Goal: Check status: Check status

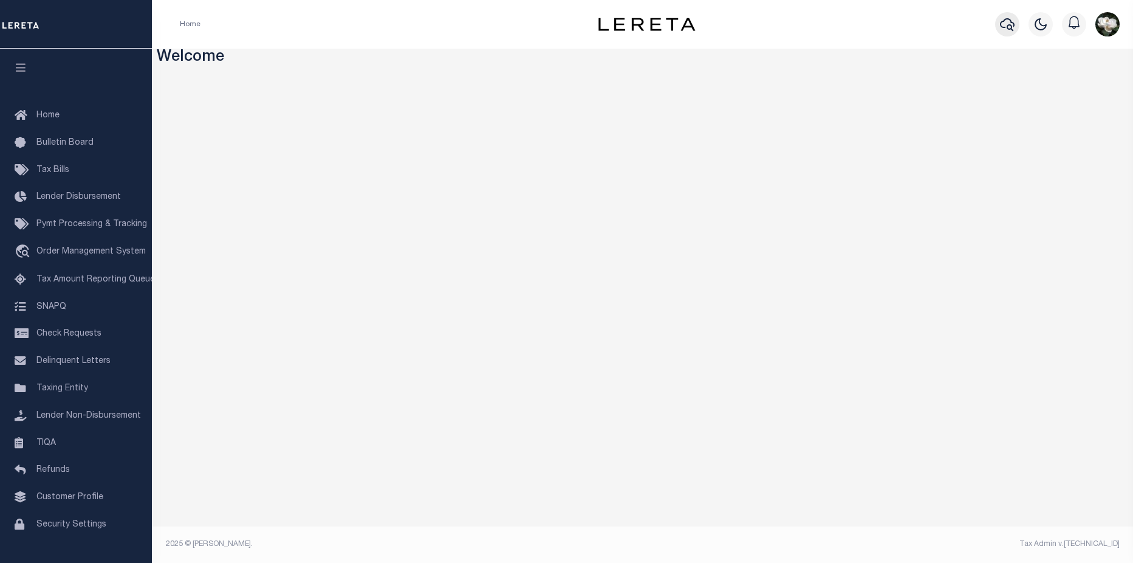
click at [1018, 25] on button "button" at bounding box center [1007, 24] width 24 height 24
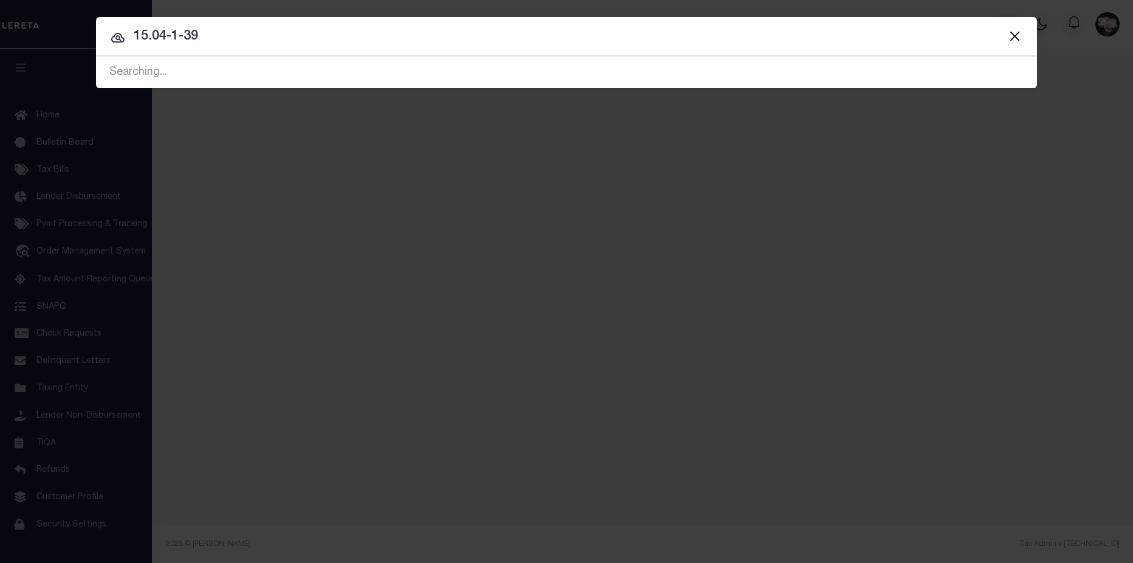
type input "15.04-1-39"
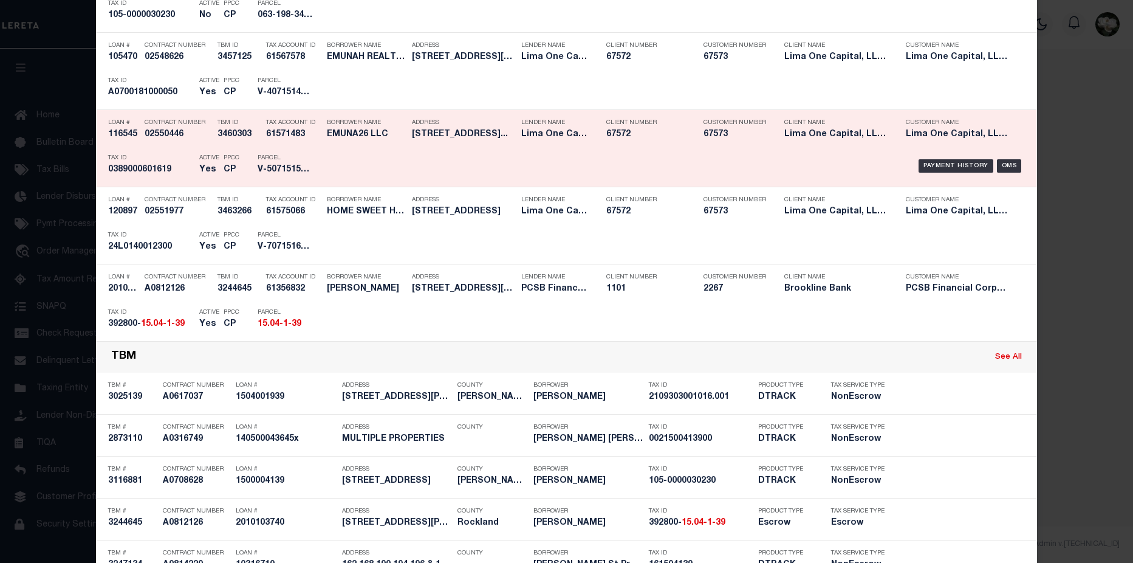
scroll to position [1671, 0]
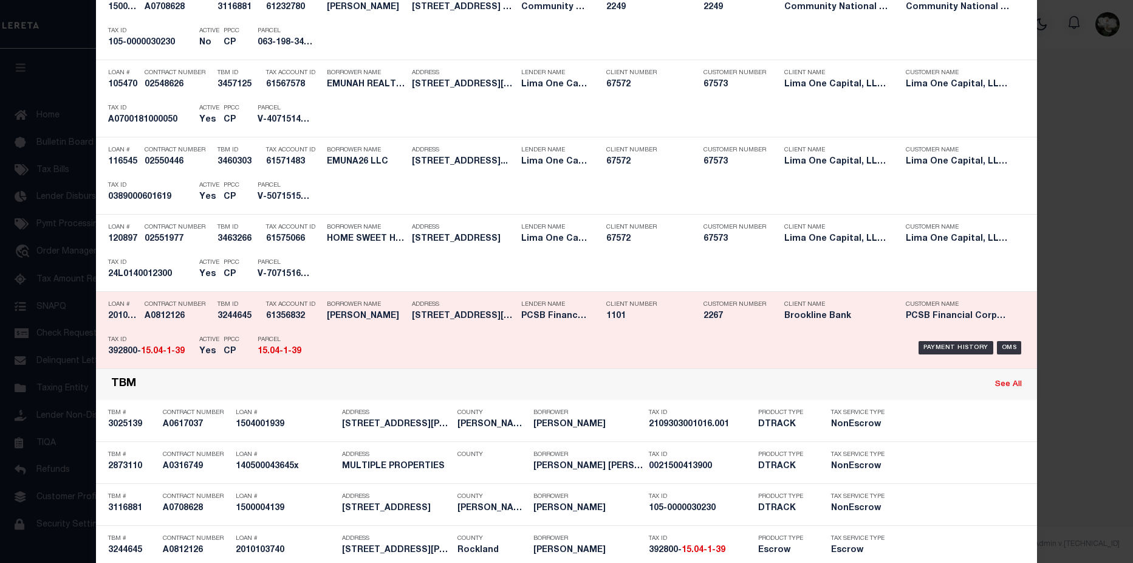
click at [435, 336] on div "Payment History OMS" at bounding box center [678, 347] width 694 height 35
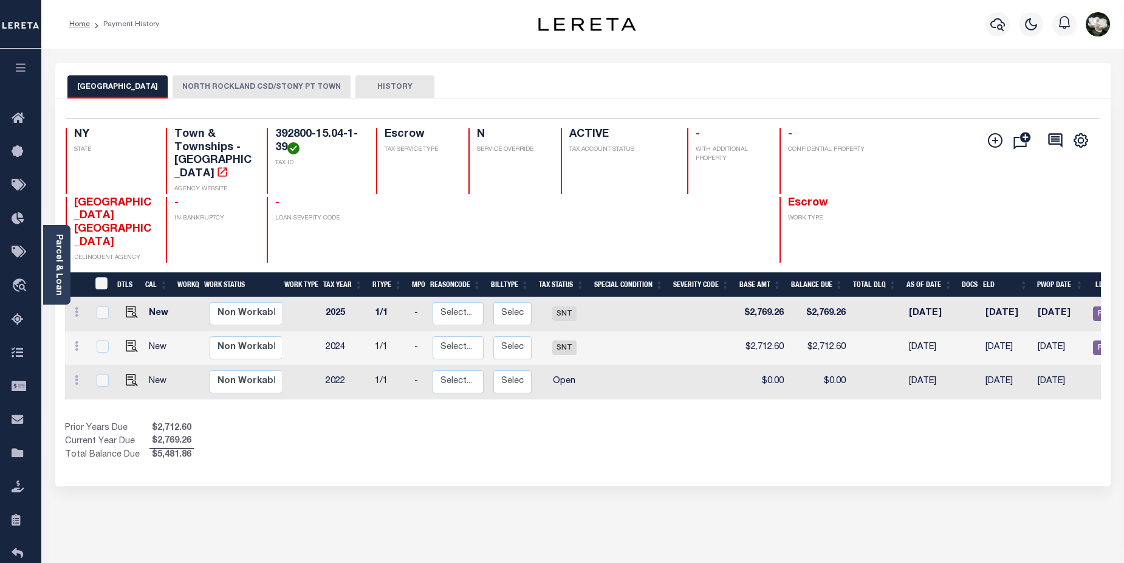
click at [266, 87] on button "NORTH ROCKLAND CSD/STONY PT TOWN" at bounding box center [262, 86] width 178 height 23
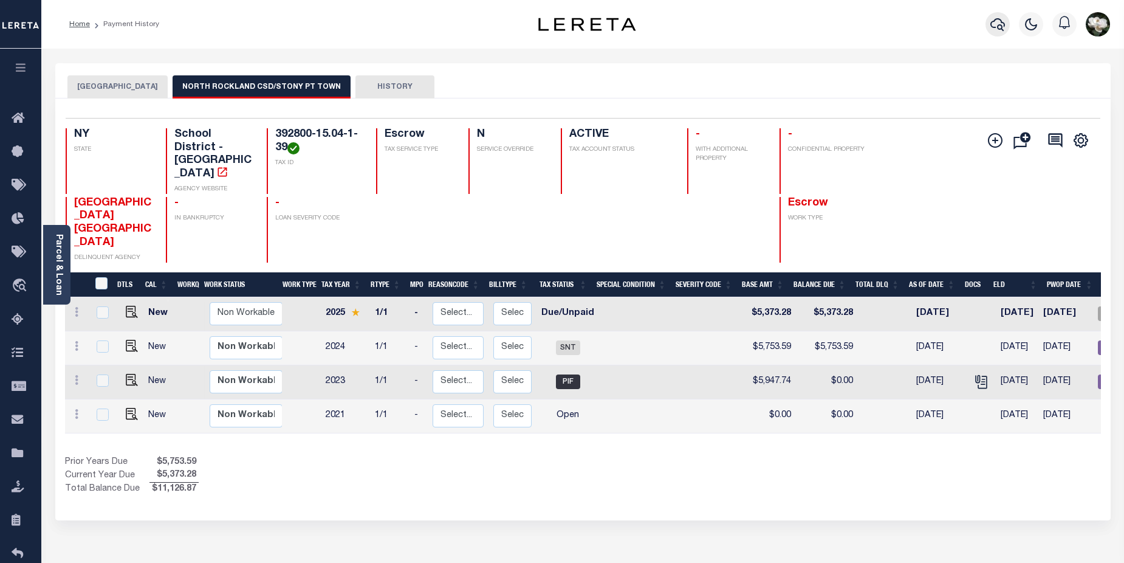
click at [987, 30] on button "button" at bounding box center [998, 24] width 24 height 24
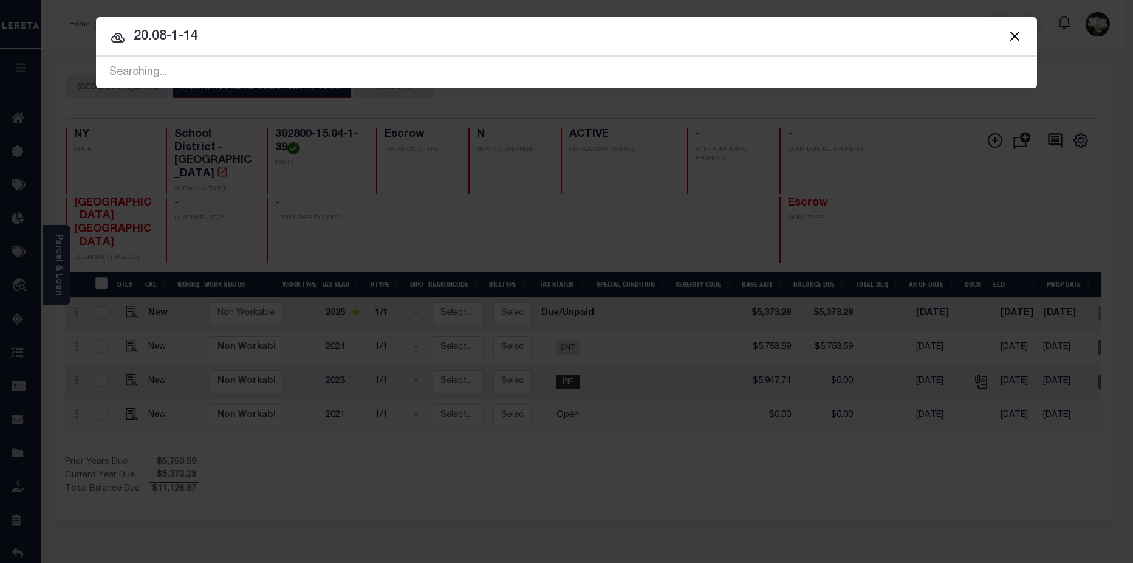
type input "20.08-1-14"
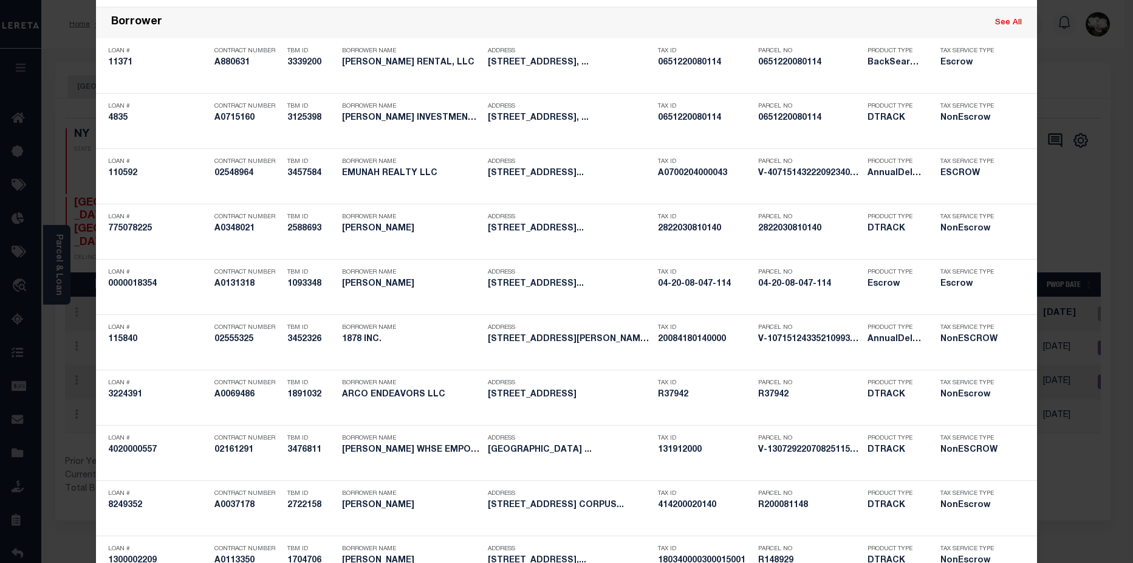
scroll to position [3742, 0]
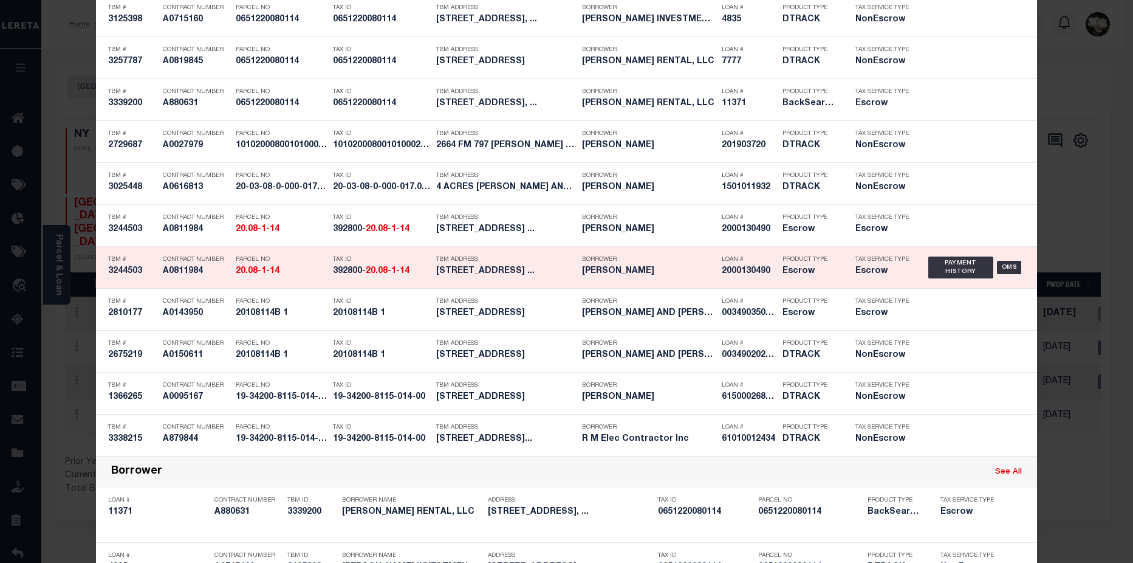
click at [573, 273] on div "Borrower HELMER CARRIE J" at bounding box center [643, 267] width 140 height 35
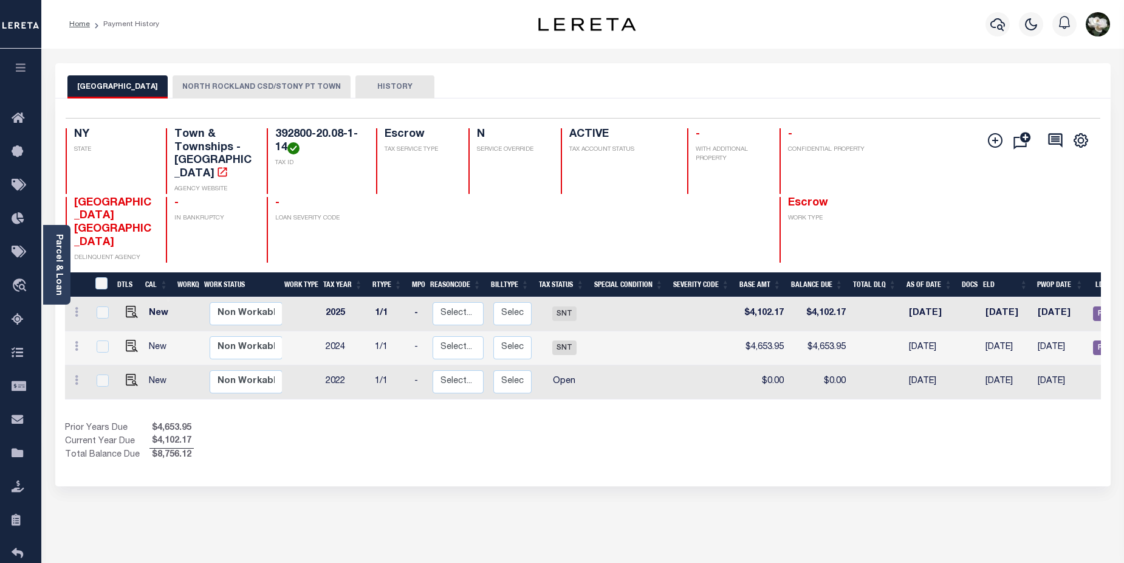
click at [260, 87] on button "NORTH ROCKLAND CSD/STONY PT TOWN" at bounding box center [262, 86] width 178 height 23
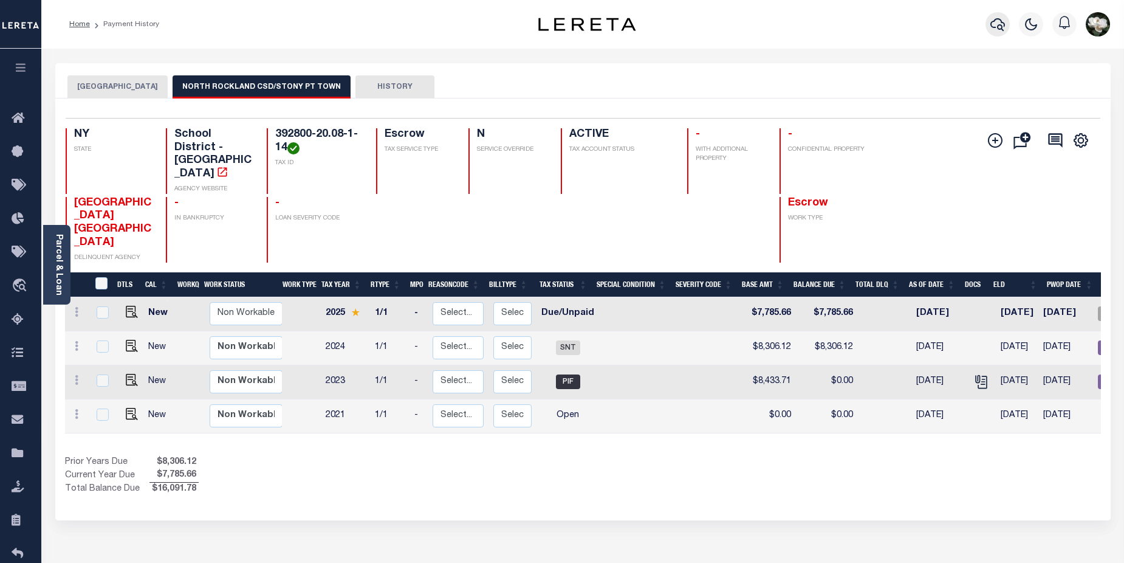
click at [993, 26] on icon "button" at bounding box center [997, 24] width 15 height 15
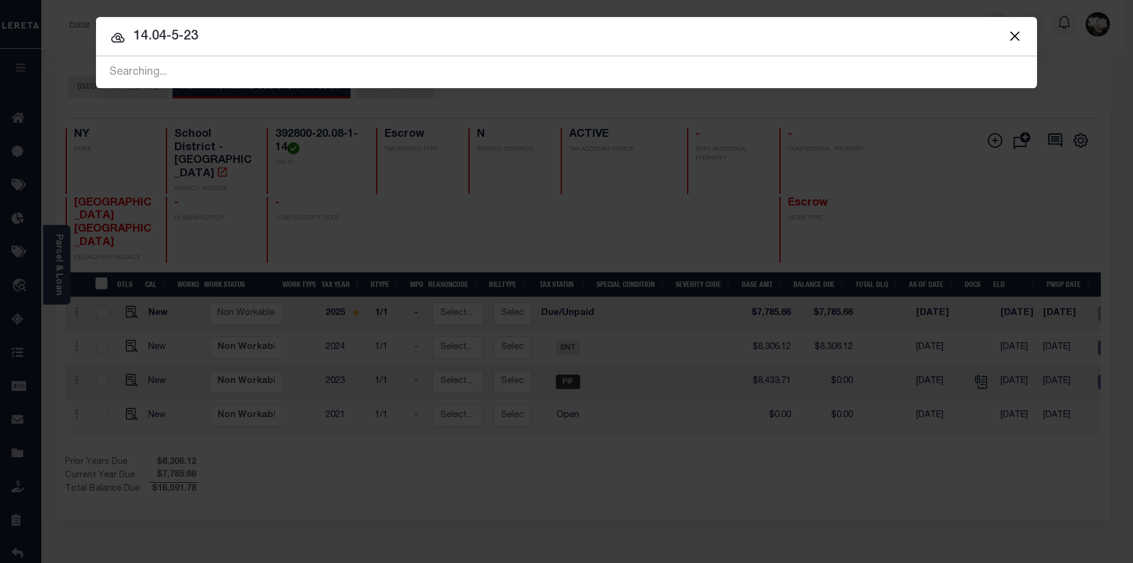
type input "14.04-5-23"
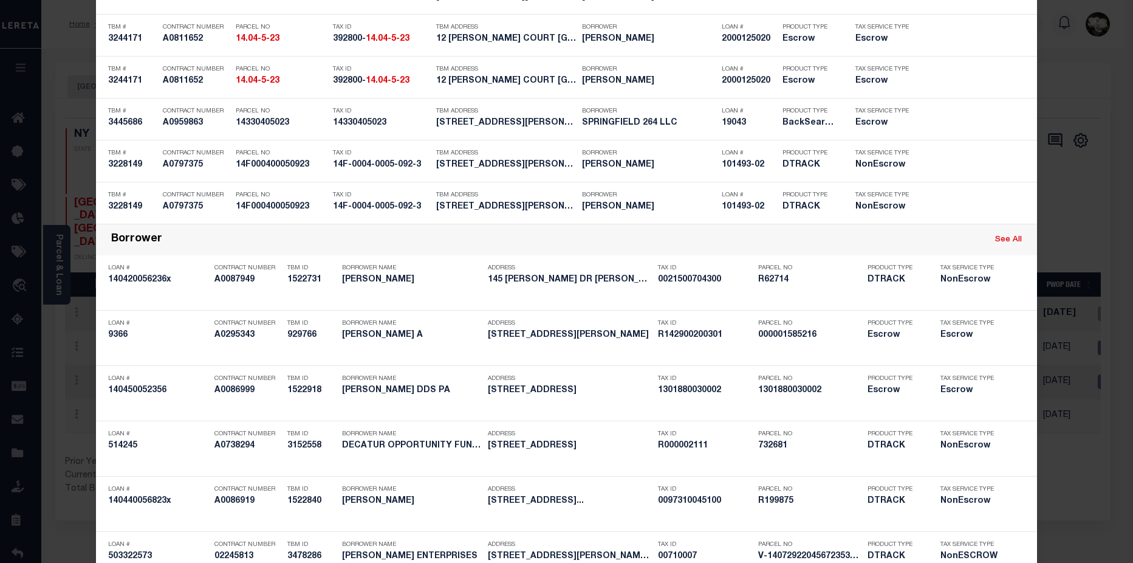
scroll to position [3718, 0]
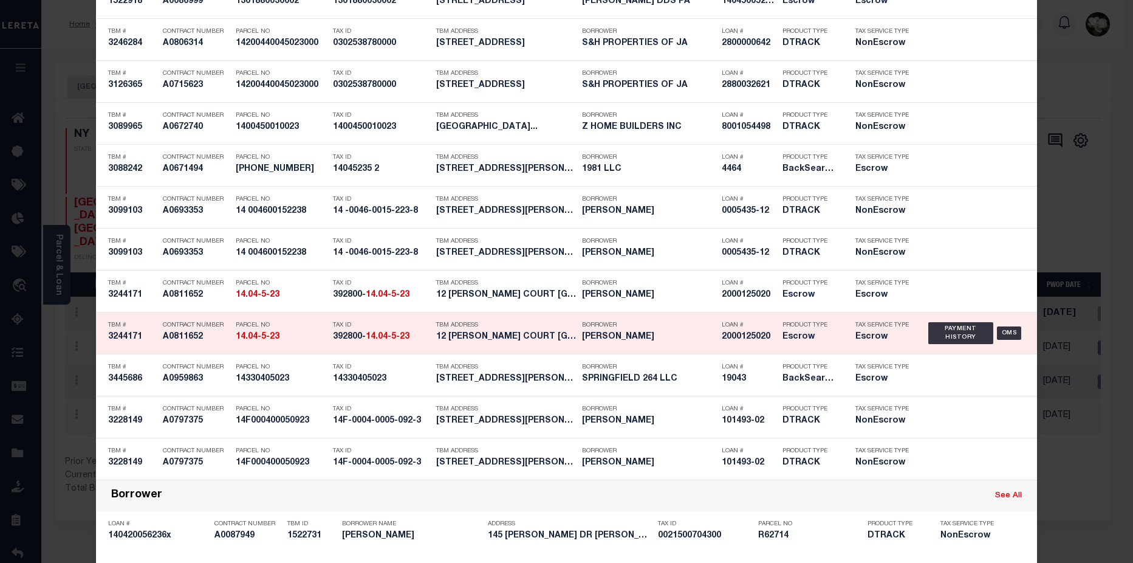
click at [484, 342] on h5 "12 PYMM COURT STONY POINT NY 10980" at bounding box center [506, 337] width 140 height 10
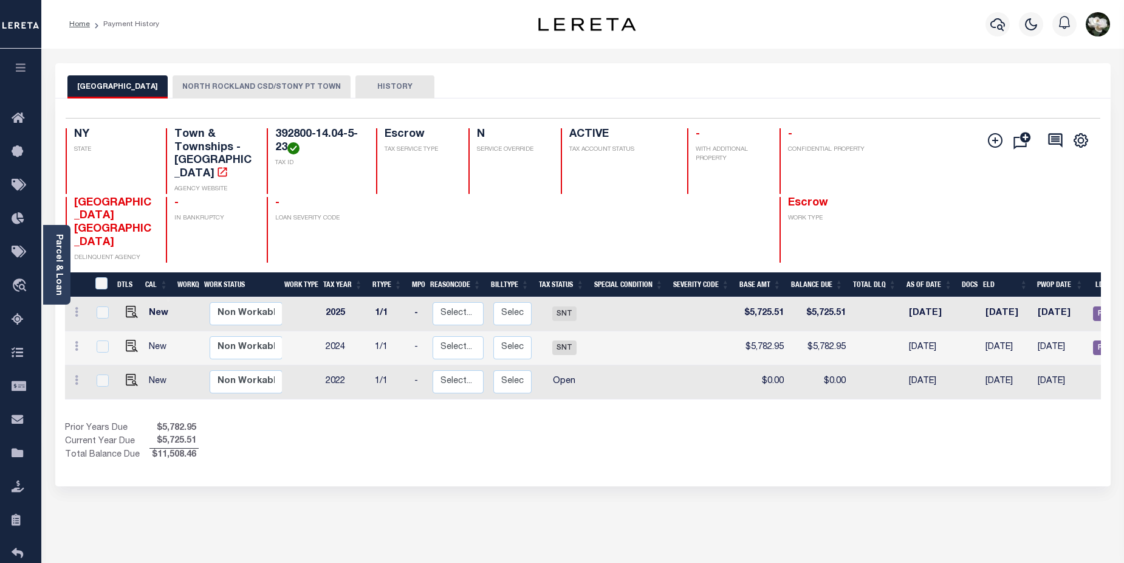
click at [211, 85] on button "NORTH ROCKLAND CSD/STONY PT TOWN" at bounding box center [262, 86] width 178 height 23
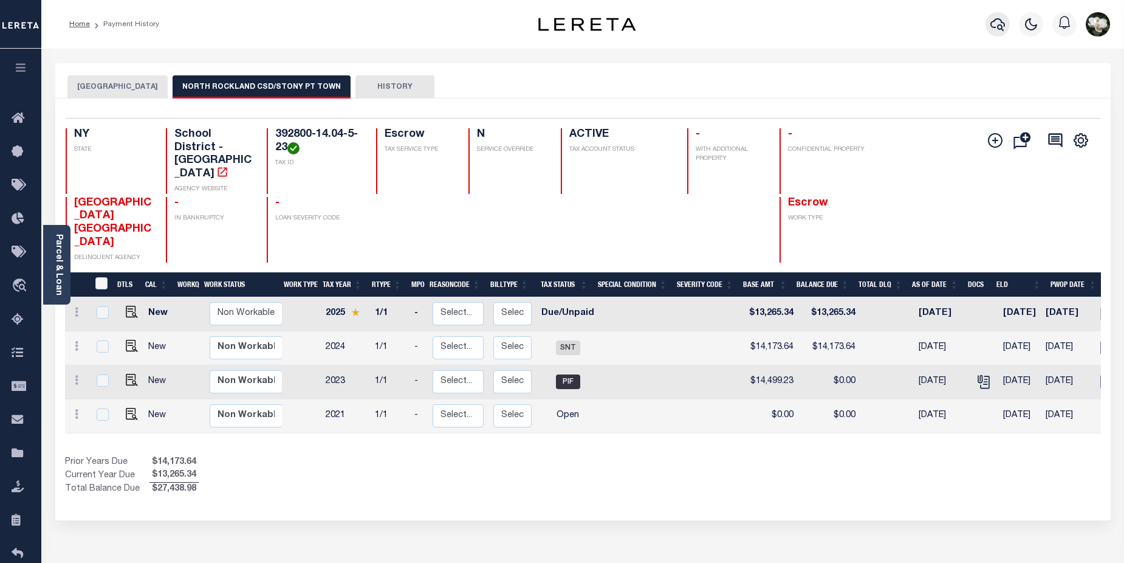
click at [1007, 24] on button "button" at bounding box center [998, 24] width 24 height 24
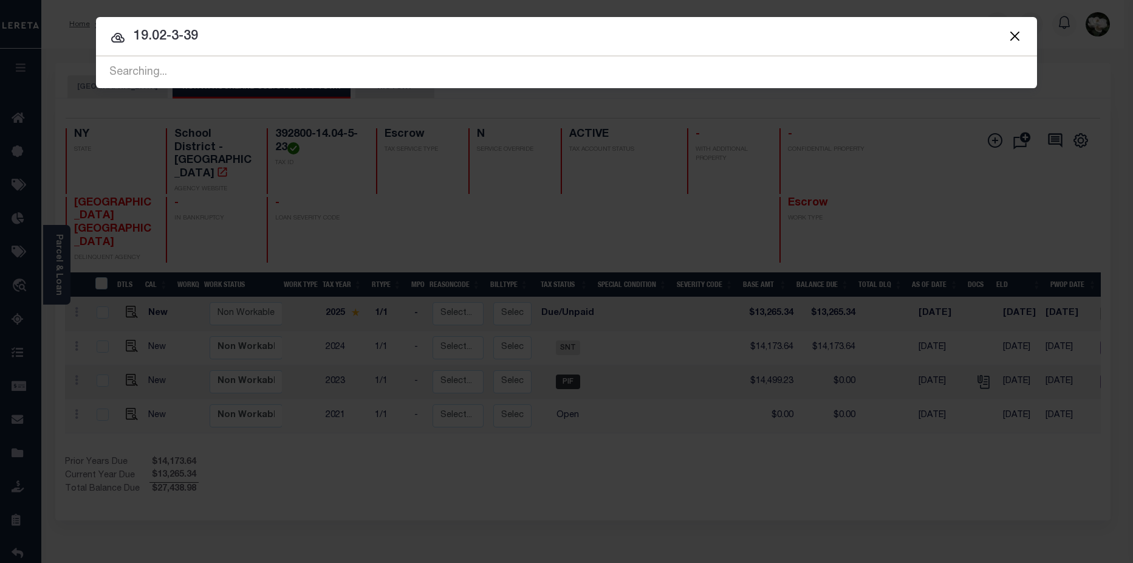
type input "19.02-3-39"
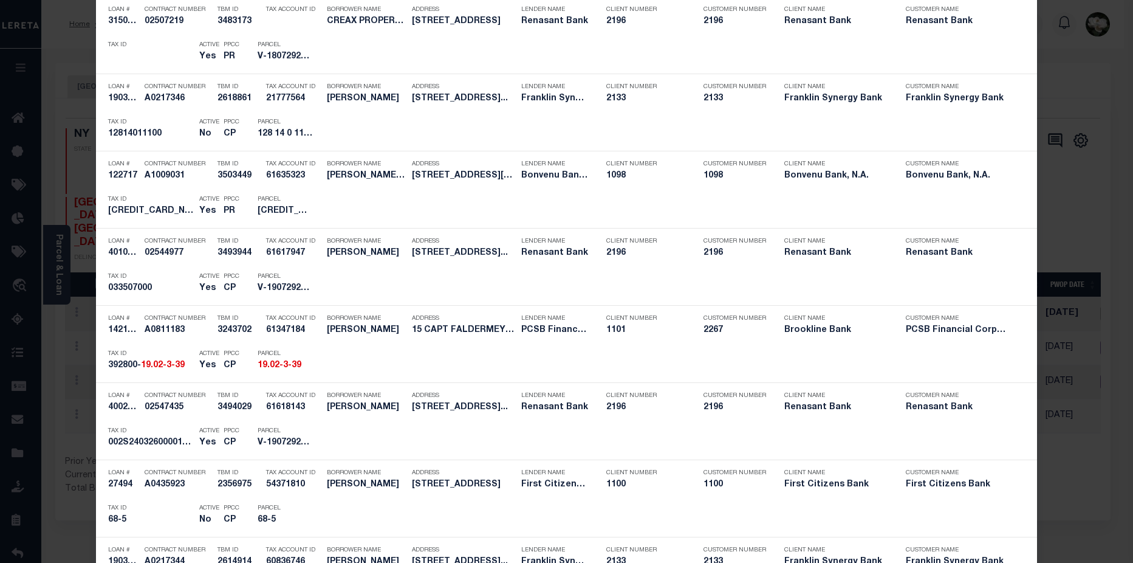
scroll to position [723, 0]
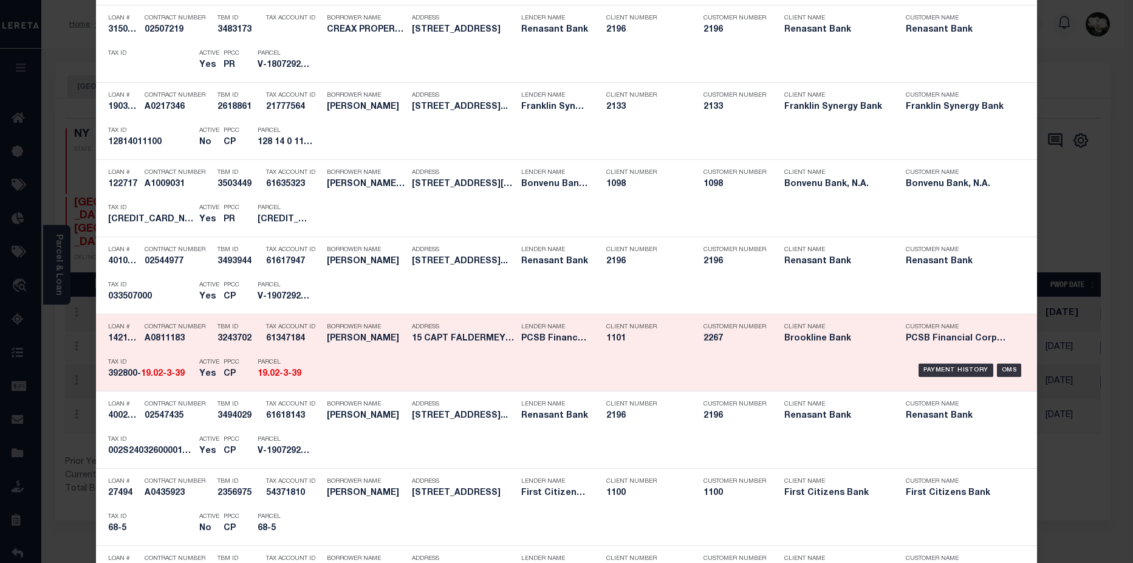
click at [413, 364] on div "Payment History OMS" at bounding box center [678, 369] width 694 height 35
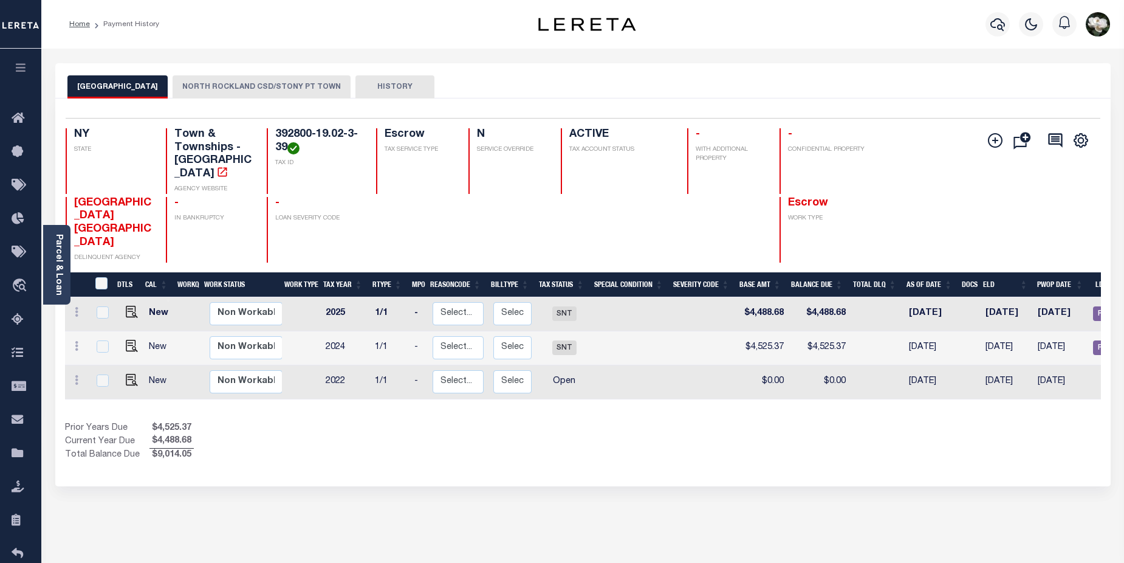
click at [298, 92] on button "NORTH ROCKLAND CSD/STONY PT TOWN" at bounding box center [262, 86] width 178 height 23
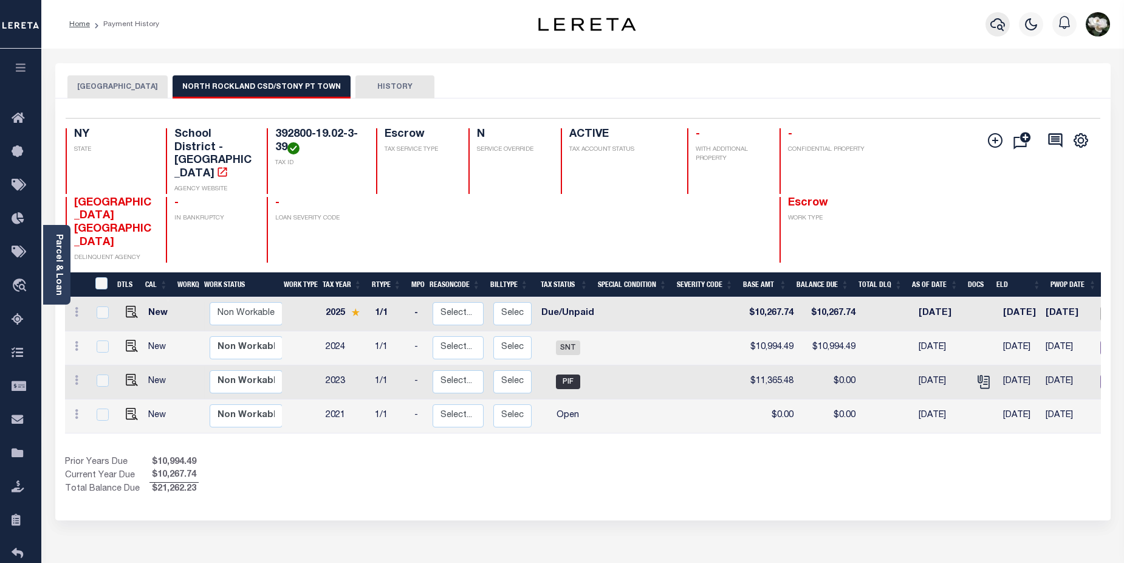
click at [998, 27] on icon "button" at bounding box center [997, 24] width 15 height 13
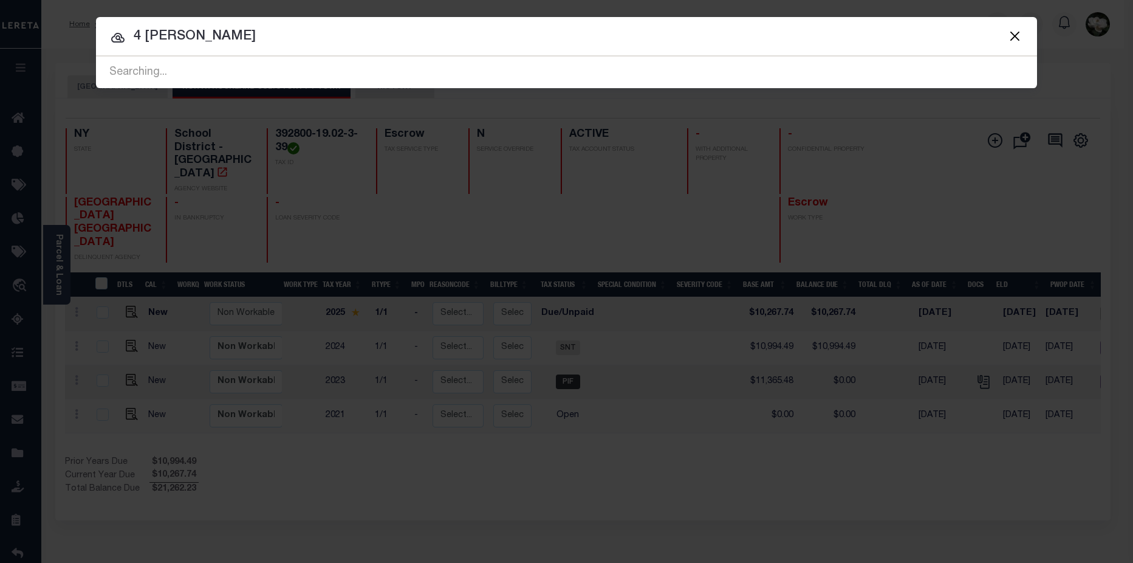
type input "4 hillary"
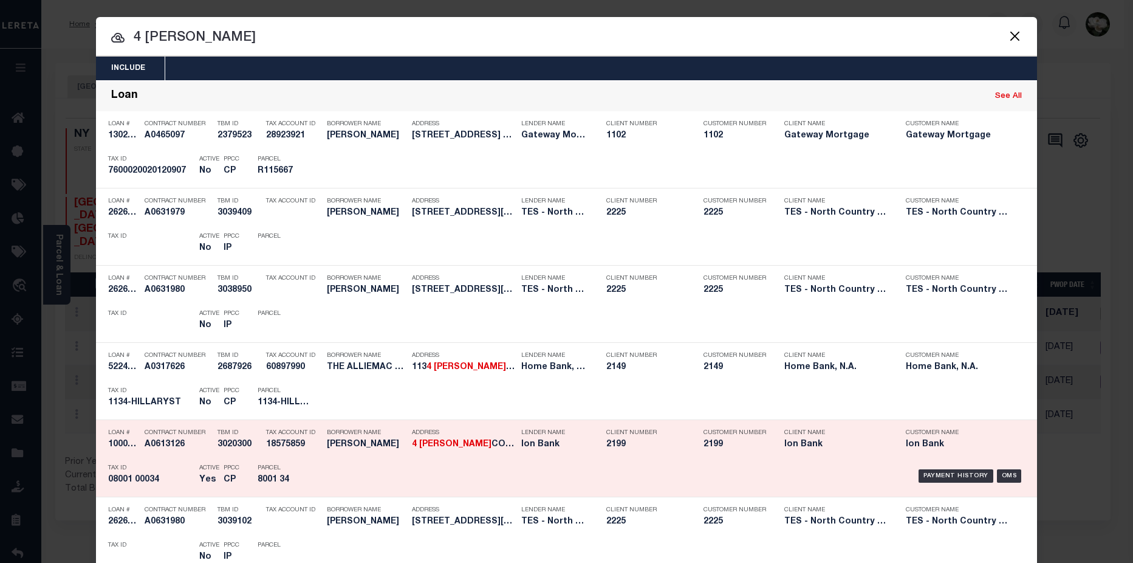
click at [678, 442] on h5 "2199" at bounding box center [645, 444] width 79 height 10
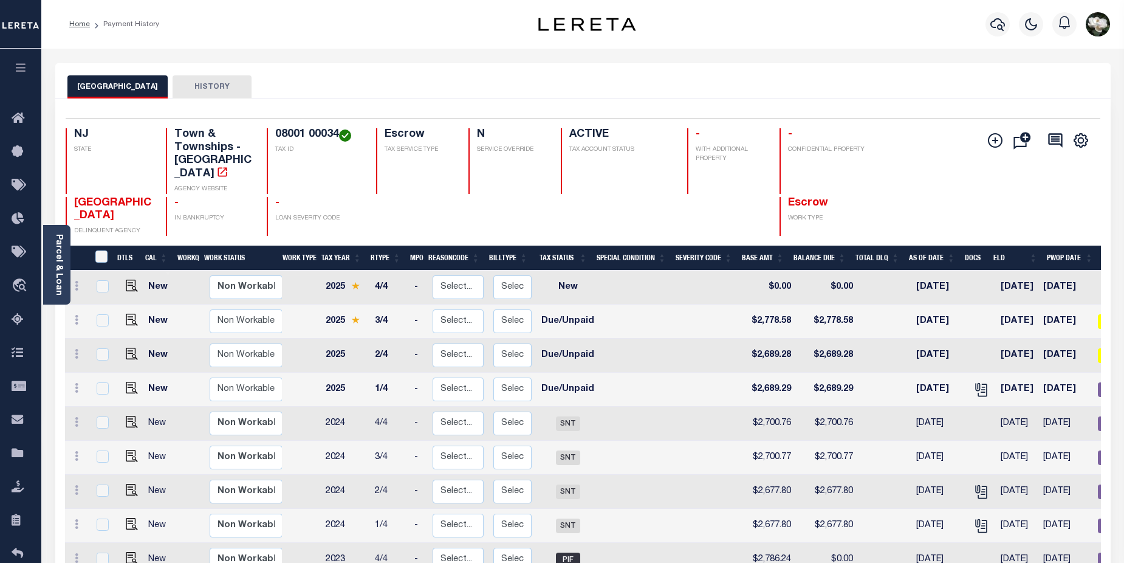
click at [55, 266] on link "Parcel & Loan" at bounding box center [58, 264] width 9 height 61
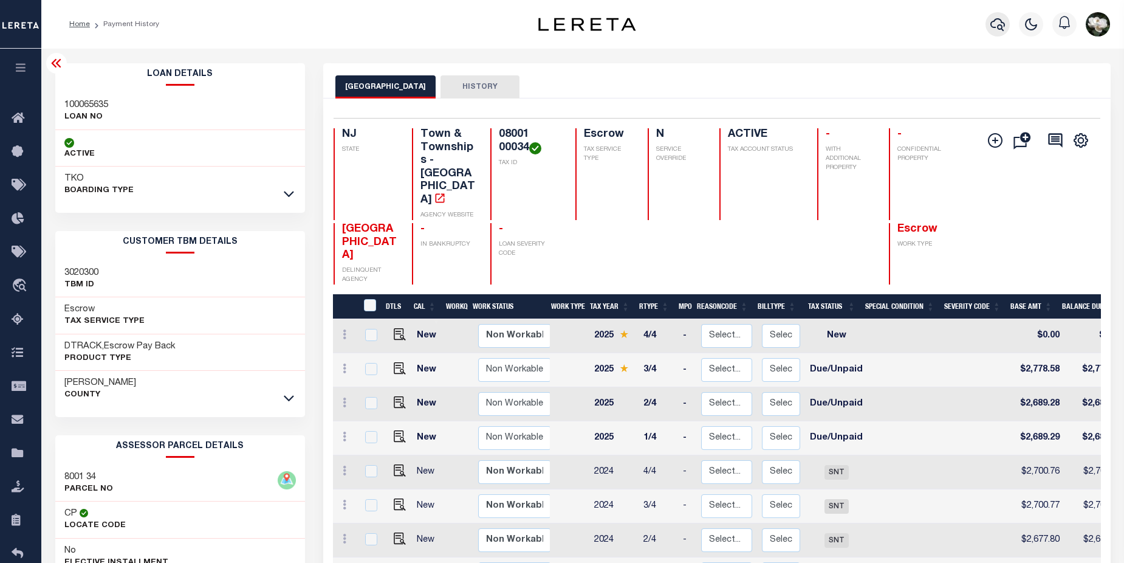
click at [993, 22] on icon "button" at bounding box center [997, 24] width 15 height 13
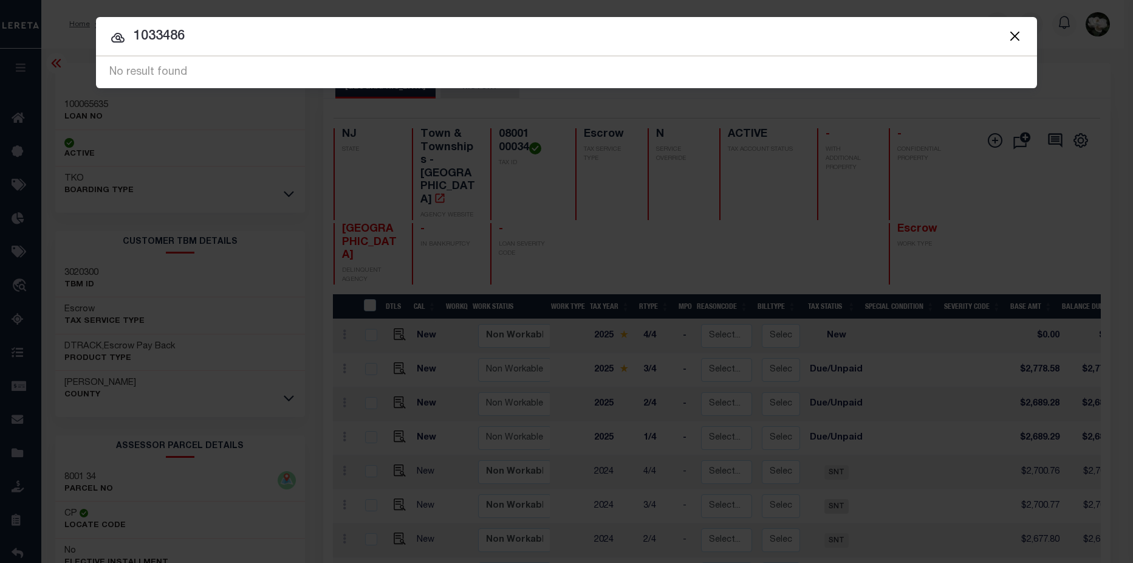
drag, startPoint x: 211, startPoint y: 37, endPoint x: 47, endPoint y: 41, distance: 164.7
click at [47, 41] on div "Include Loans TBM Customers Borrowers Payments (Lender Non-Disb) Payments (Lend…" at bounding box center [566, 281] width 1133 height 563
type input "010174"
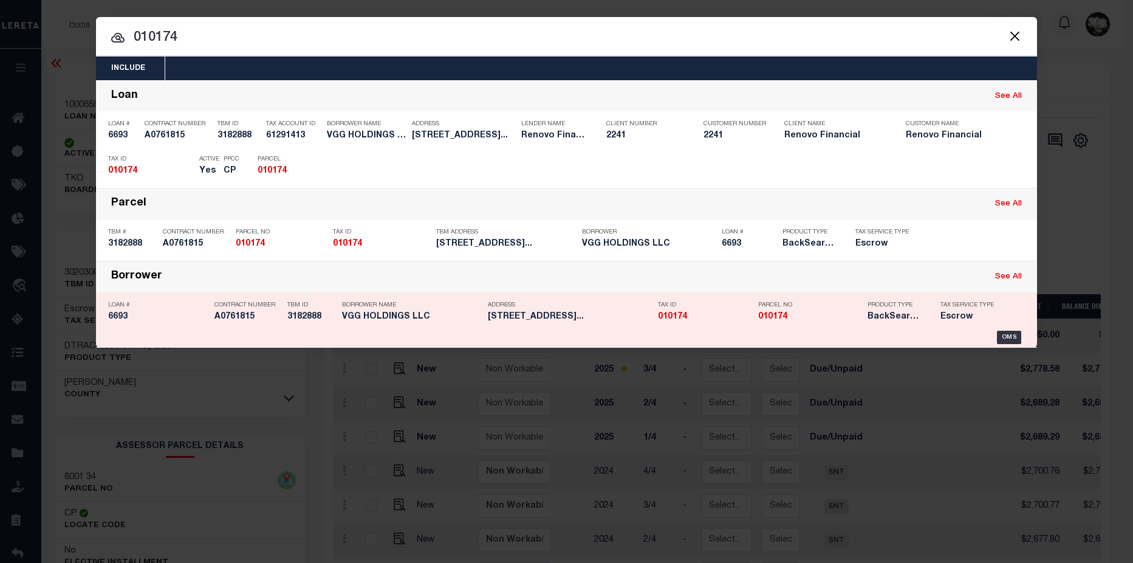
click at [801, 321] on h5 "010174" at bounding box center [809, 317] width 103 height 10
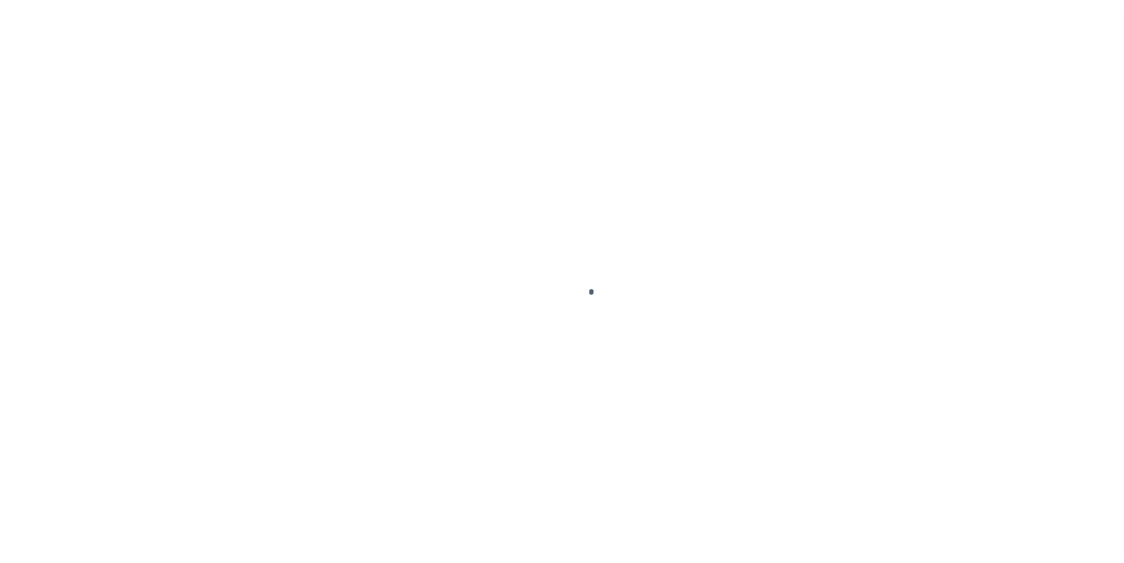
type input "6693"
type input "VGG HOLDINGS LLC"
select select
type input "7320 Basset Hall Ct"
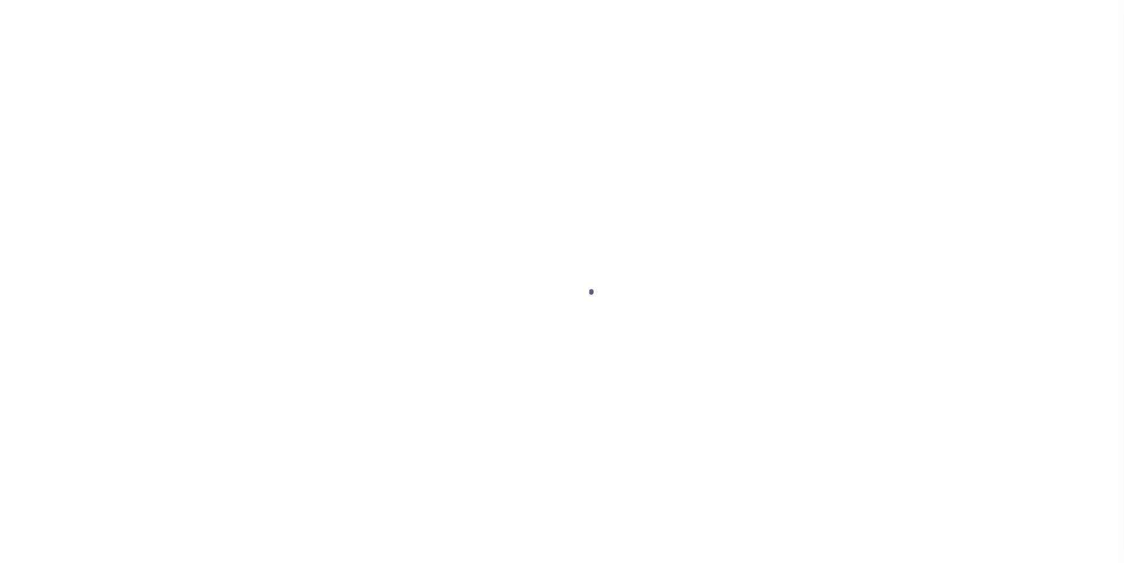
type input "Raleigh NC 27616"
select select "Escrow"
select select "25066"
type input "412 East Green Street"
select select
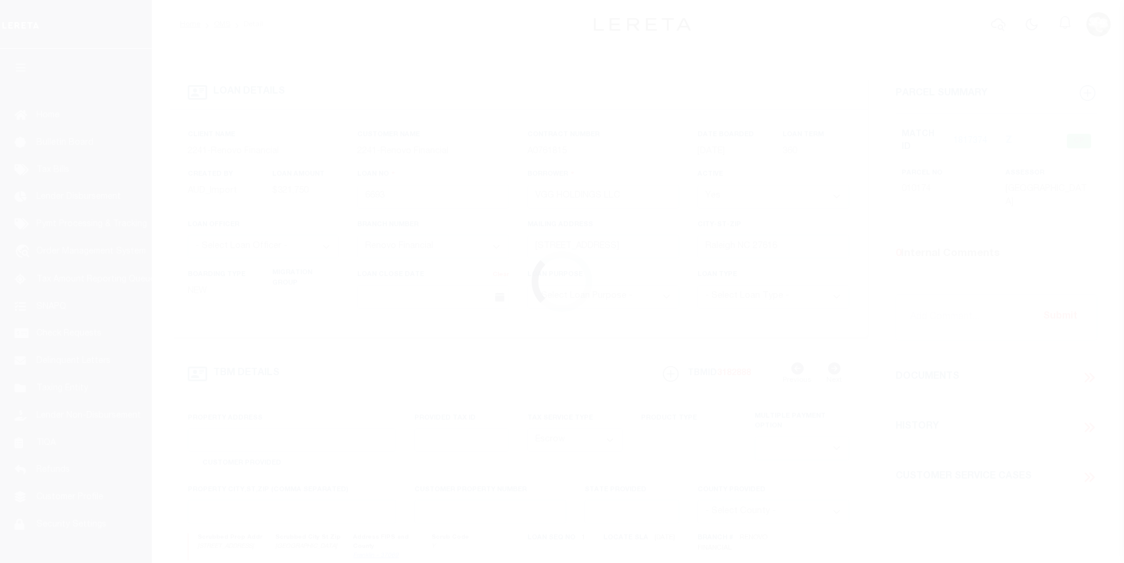
type input "Franklinton, NC 27525"
type input "a0k8Y00000as5mJ"
type input "NC"
select select
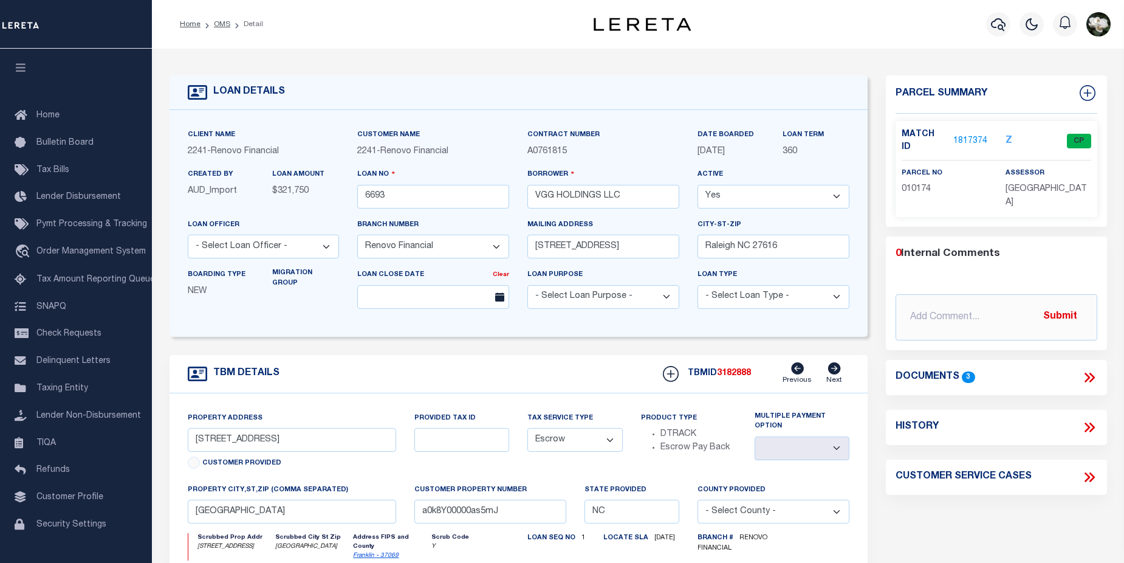
click at [963, 135] on link "1817374" at bounding box center [970, 141] width 34 height 13
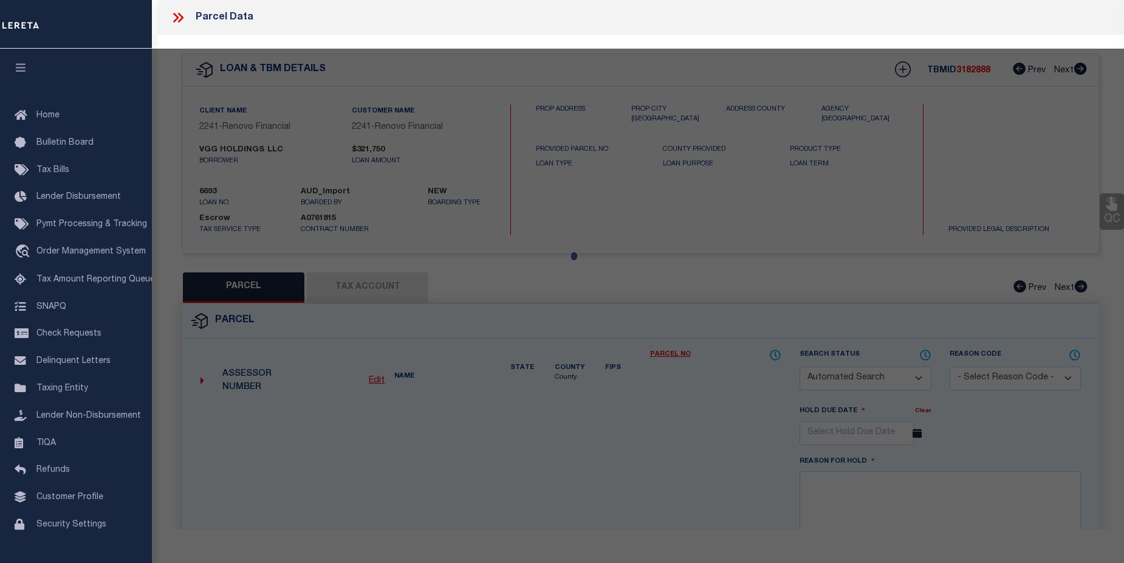
checkbox input "false"
select select "CP"
type input "VGG HOLDINGS LLC"
select select
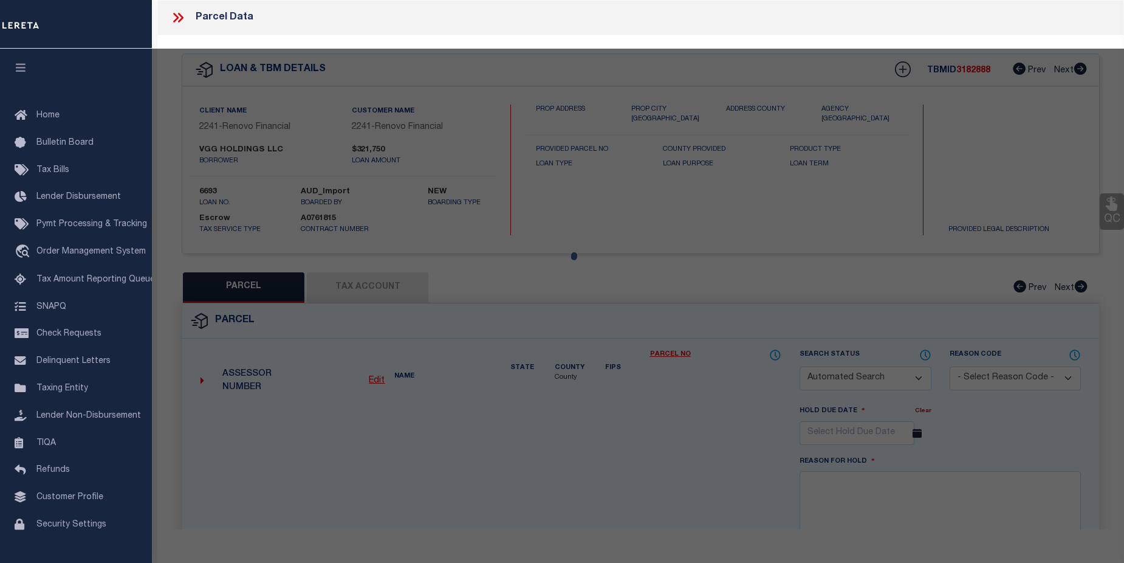
type input "410 412 E GREEN ST"
checkbox input "false"
type input "Franklinton, NC 27525"
type textarea "Sub Name VGG HOLDINGS LOT Lot No: 1 Deed Book/Page 2178 / 1000"
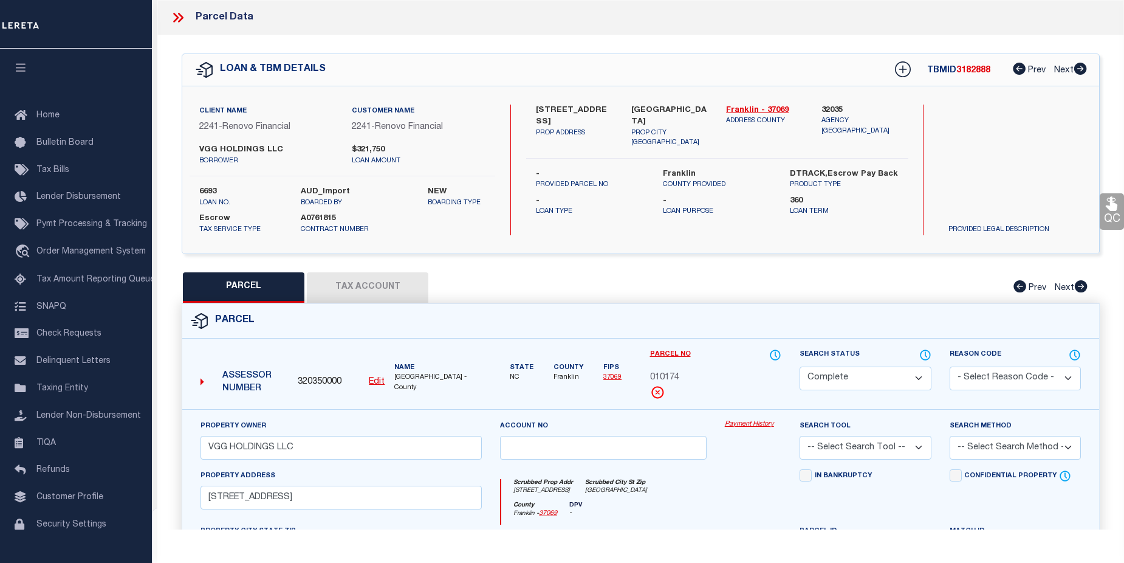
scroll to position [245, 0]
click at [760, 425] on link "Payment History" at bounding box center [753, 424] width 57 height 10
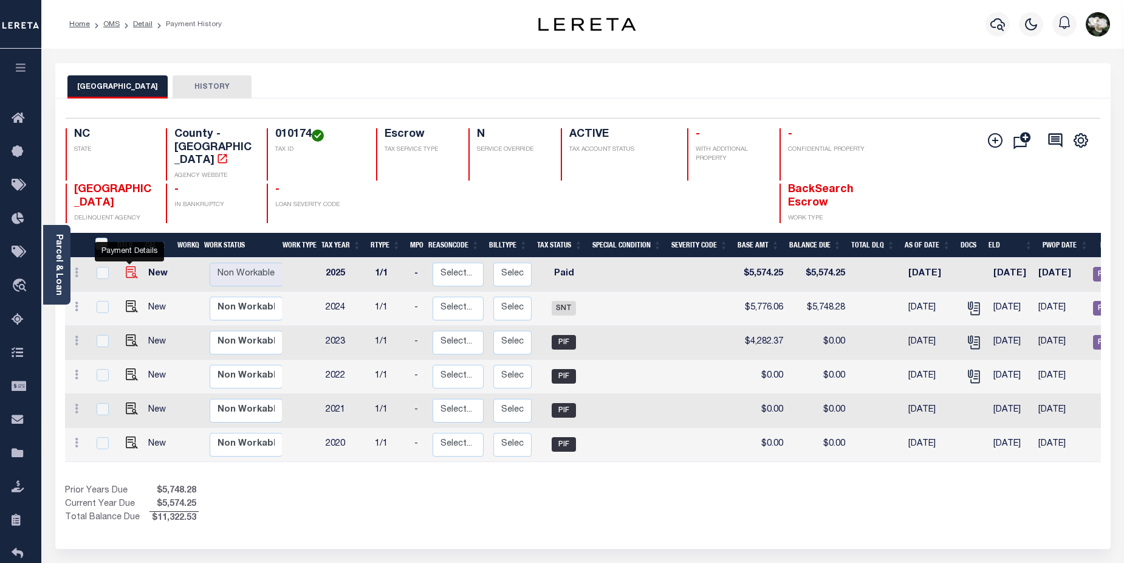
click at [129, 266] on img "" at bounding box center [132, 272] width 12 height 12
checkbox input "true"
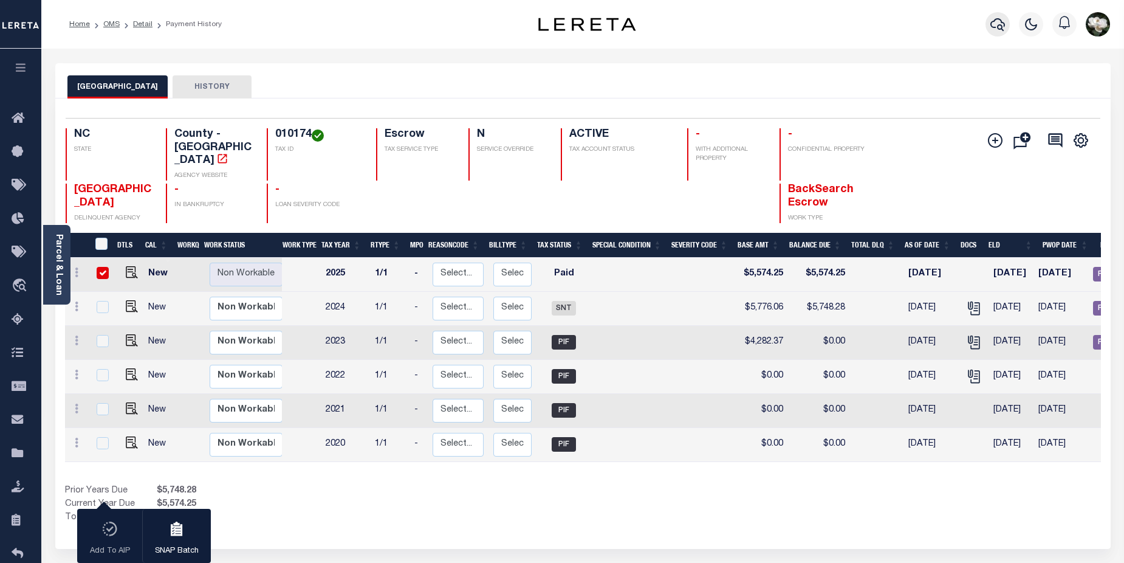
click at [997, 27] on icon "button" at bounding box center [997, 24] width 15 height 15
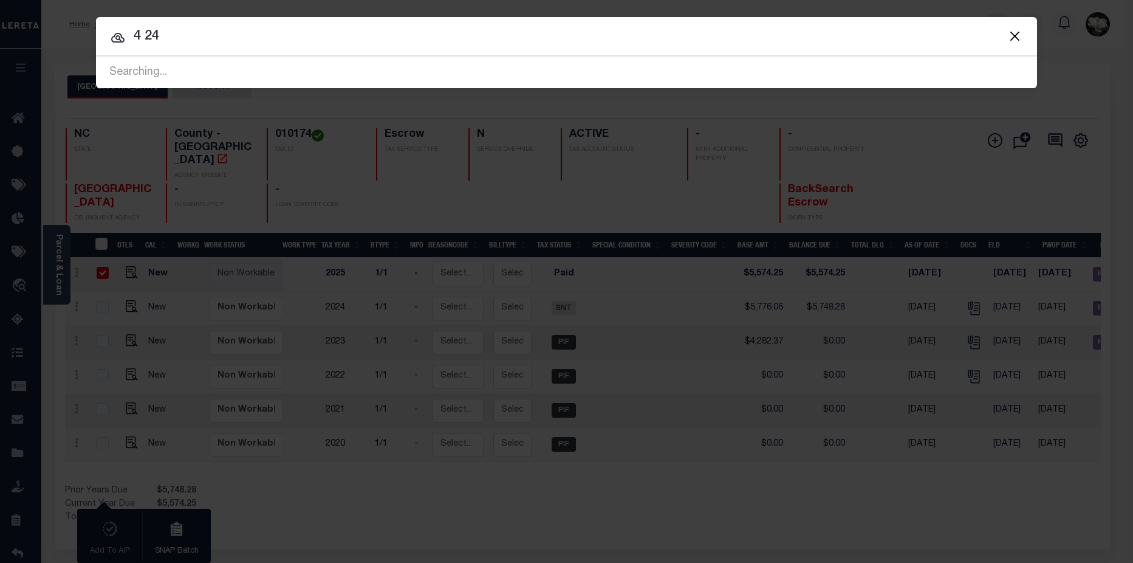
type input "4 24"
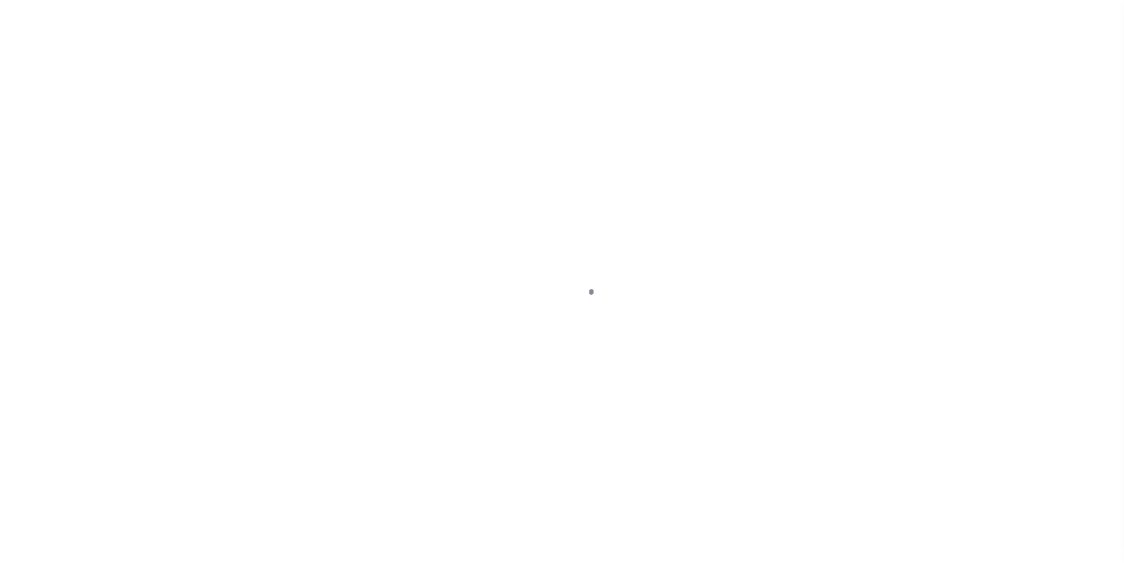
select select "PYD"
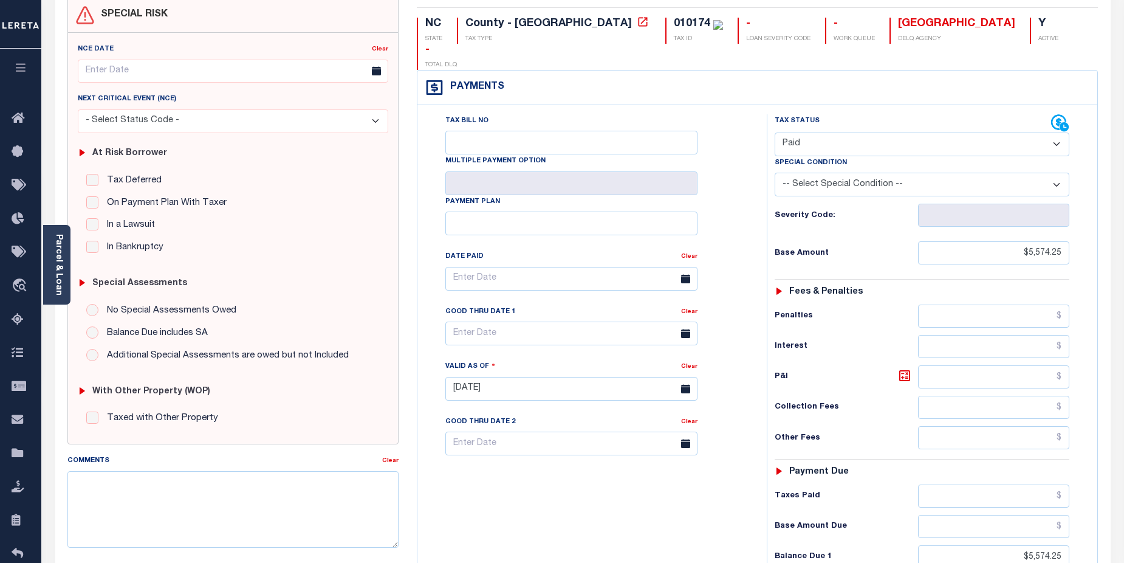
scroll to position [64, 0]
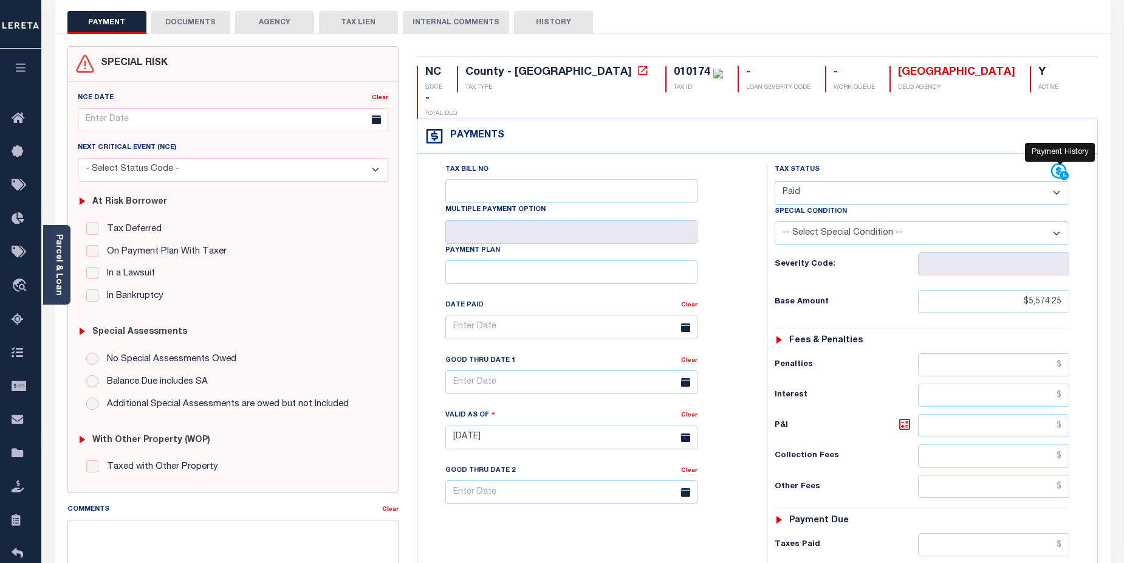
click at [1061, 171] on icon at bounding box center [1064, 175] width 9 height 9
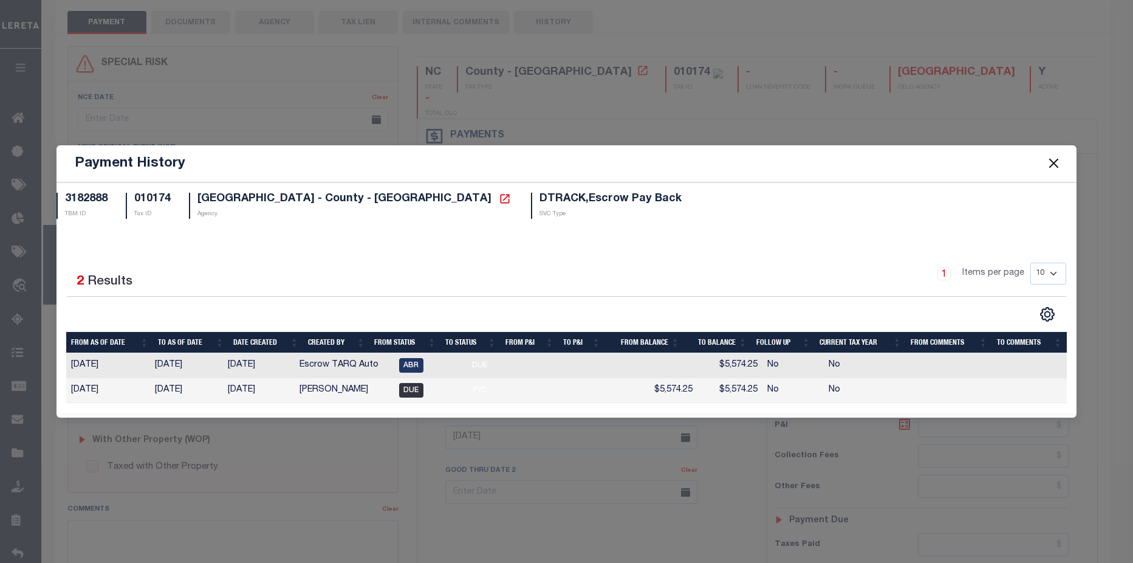
click at [430, 386] on tr "07/31/2025 07/31/2025 08/26/2025 Villatoro-Benitez, Andres DUE PYD $5,574.25 $5…" at bounding box center [566, 390] width 1001 height 25
click at [1051, 168] on button "Close" at bounding box center [1054, 164] width 16 height 16
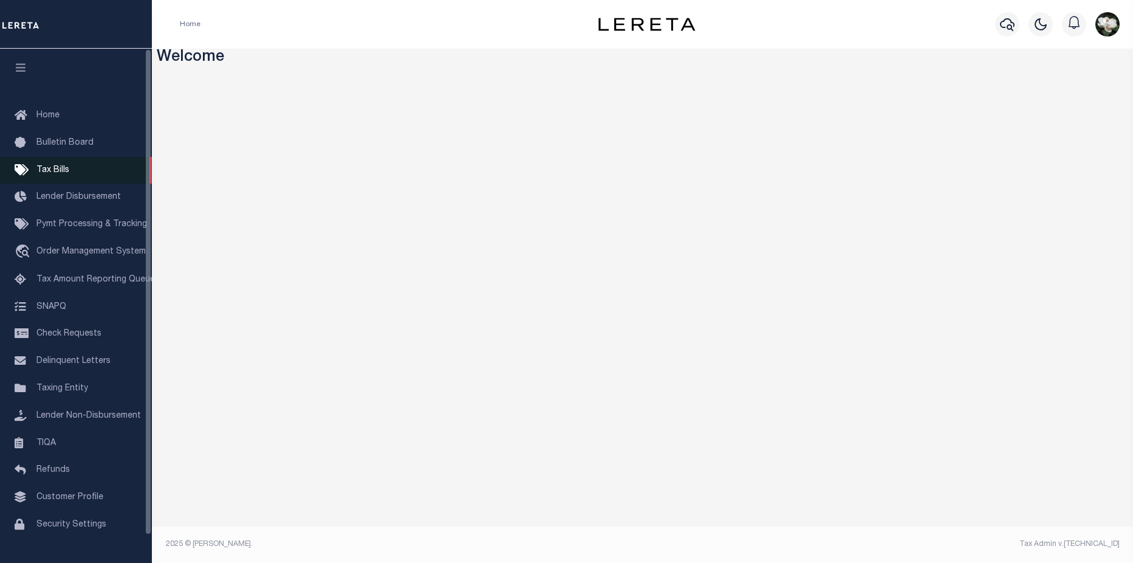
click at [64, 170] on span "Tax Bills" at bounding box center [52, 170] width 33 height 9
